Goal: Task Accomplishment & Management: Use online tool/utility

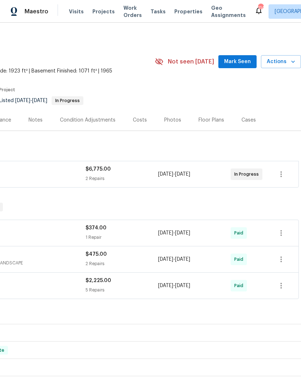
scroll to position [0, 107]
click at [249, 62] on span "Mark Seen" at bounding box center [237, 61] width 27 height 9
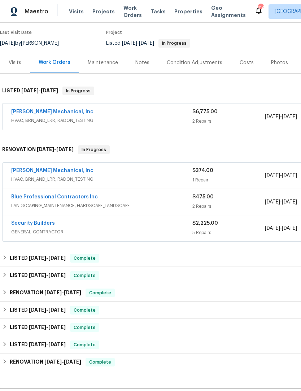
scroll to position [57, 0]
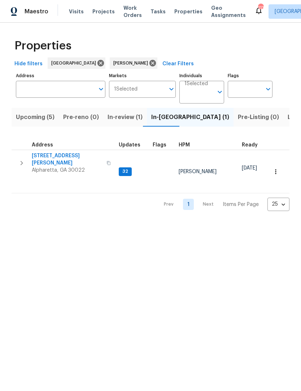
click at [288, 119] on span "Listed (14)" at bounding box center [303, 117] width 30 height 10
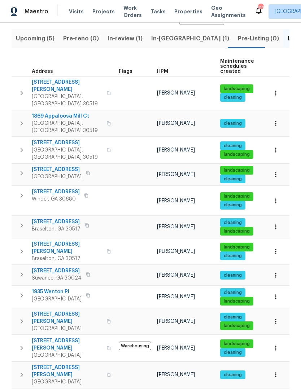
scroll to position [78, 0]
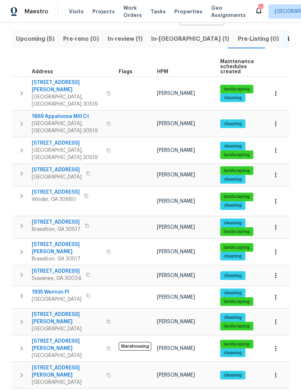
click at [57, 289] on span "1935 Wenton Pl" at bounding box center [57, 292] width 50 height 7
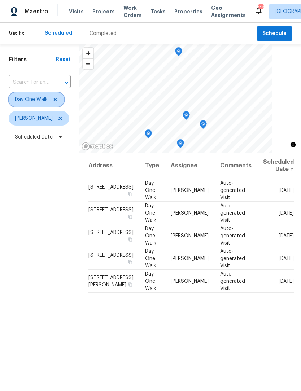
click at [57, 100] on icon at bounding box center [55, 100] width 6 height 6
click at [283, 34] on span "Schedule" at bounding box center [274, 33] width 24 height 9
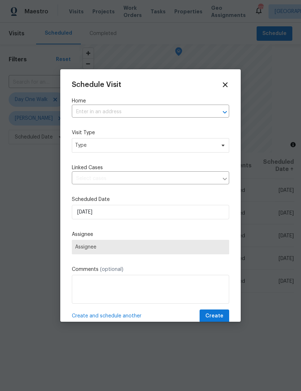
click at [151, 112] on input "text" at bounding box center [140, 111] width 137 height 11
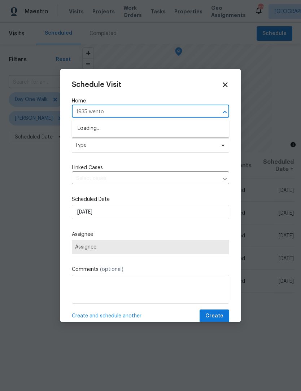
type input "1935 wenton"
click at [143, 131] on li "[STREET_ADDRESS]" at bounding box center [150, 129] width 157 height 12
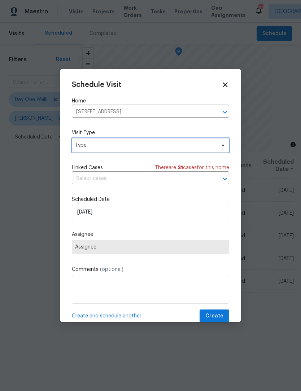
click at [221, 147] on icon at bounding box center [223, 146] width 6 height 6
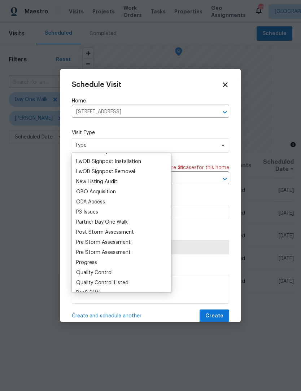
scroll to position [383, 0]
click at [96, 261] on div "Progress" at bounding box center [86, 261] width 21 height 7
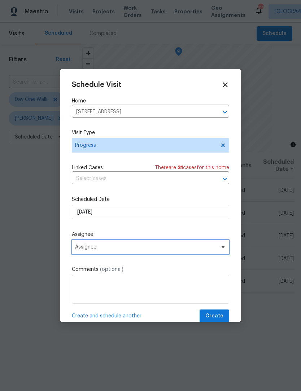
click at [224, 252] on span "Assignee" at bounding box center [150, 247] width 157 height 14
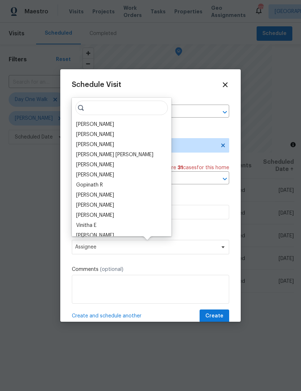
click at [107, 123] on div "[PERSON_NAME]" at bounding box center [95, 124] width 38 height 7
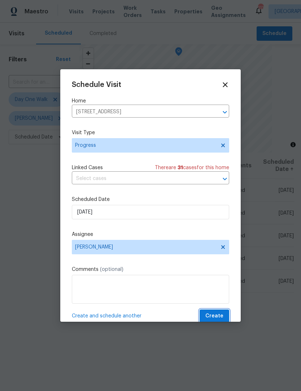
click at [223, 315] on span "Create" at bounding box center [214, 316] width 18 height 9
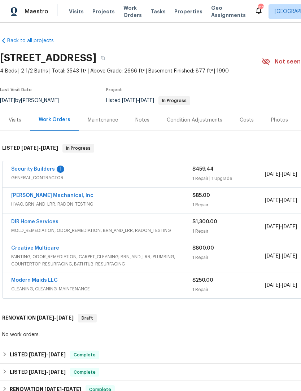
click at [25, 168] on link "Security Builders" at bounding box center [33, 169] width 44 height 5
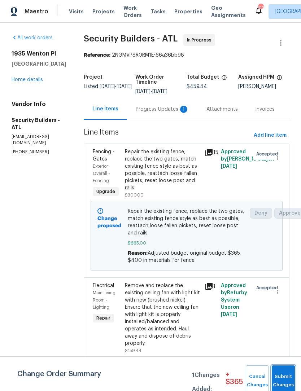
click at [284, 375] on button "Submit Changes" at bounding box center [283, 381] width 23 height 31
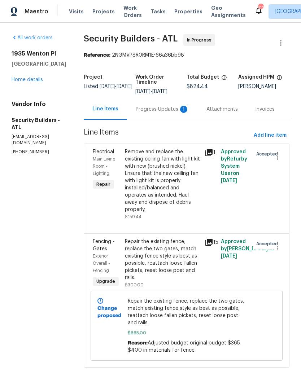
click at [169, 113] on div "Progress Updates 1" at bounding box center [162, 109] width 53 height 7
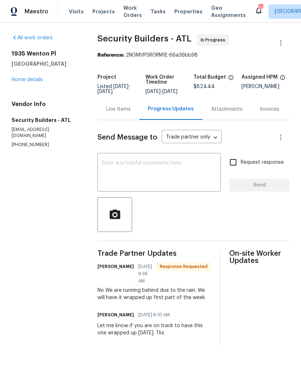
click at [183, 168] on textarea at bounding box center [159, 173] width 115 height 25
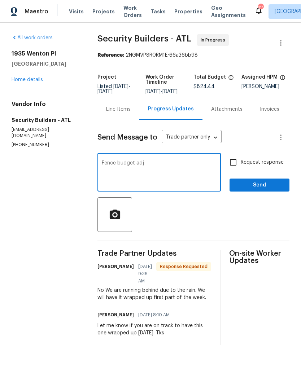
type textarea "Fence budget adj"
click at [266, 190] on span "Send" at bounding box center [259, 185] width 48 height 9
